Goal: Register for event/course

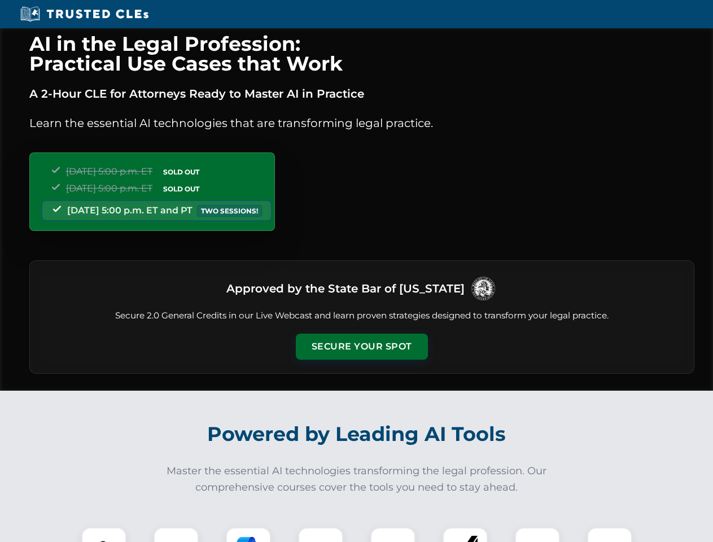
click at [361, 346] on button "Secure Your Spot" at bounding box center [362, 346] width 132 height 26
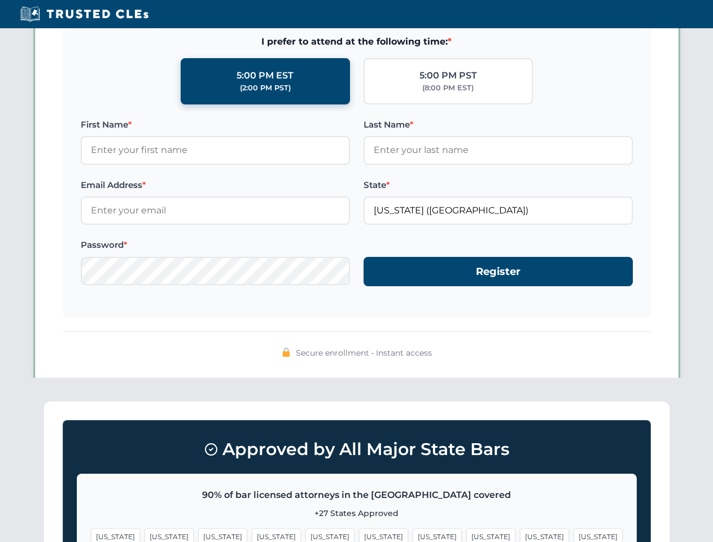
click at [359, 534] on span "[US_STATE]" at bounding box center [383, 536] width 49 height 16
click at [412, 534] on span "[US_STATE]" at bounding box center [436, 536] width 49 height 16
click at [520, 534] on span "[US_STATE]" at bounding box center [544, 536] width 49 height 16
